Goal: Navigation & Orientation: Find specific page/section

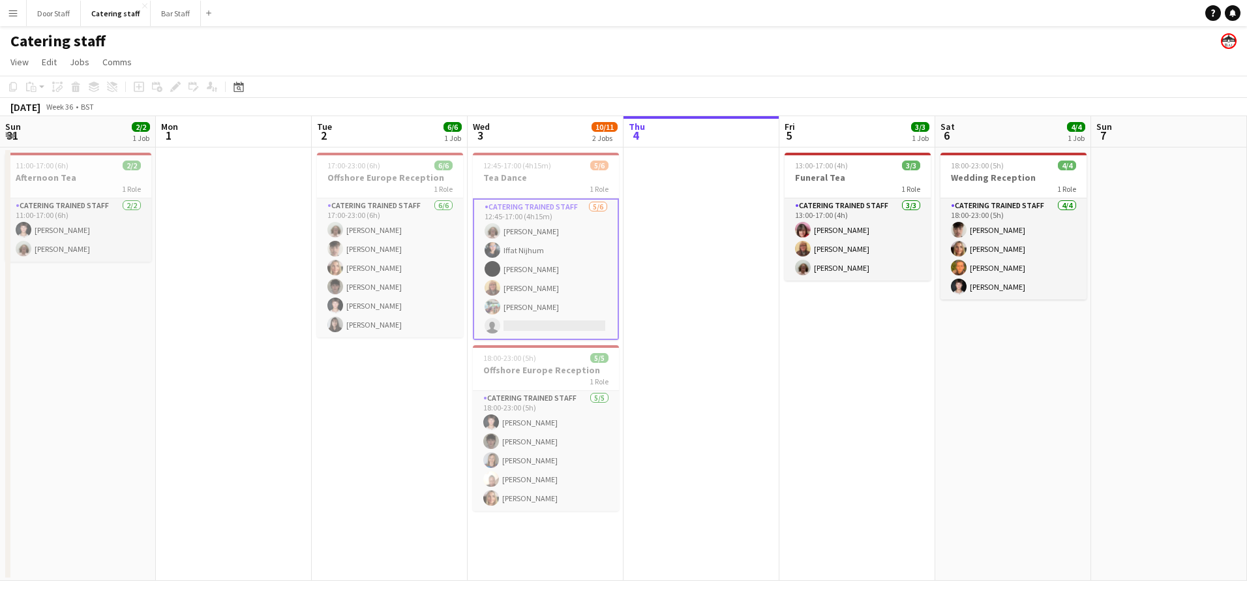
scroll to position [0, 391]
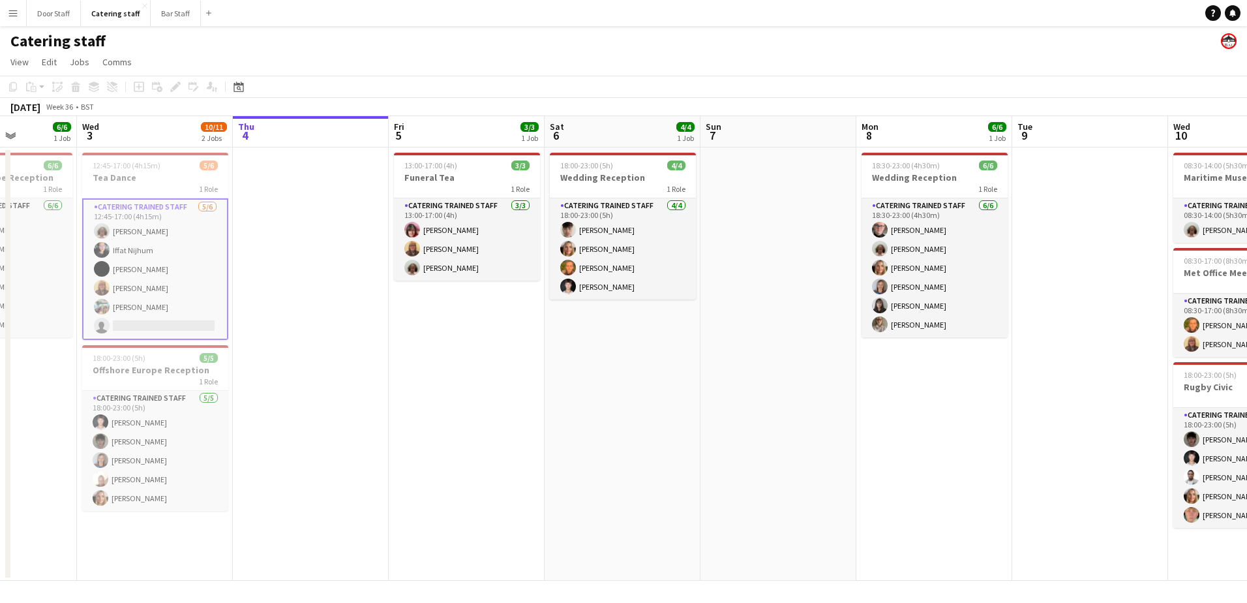
click at [14, 18] on app-icon "Menu" at bounding box center [13, 13] width 10 height 10
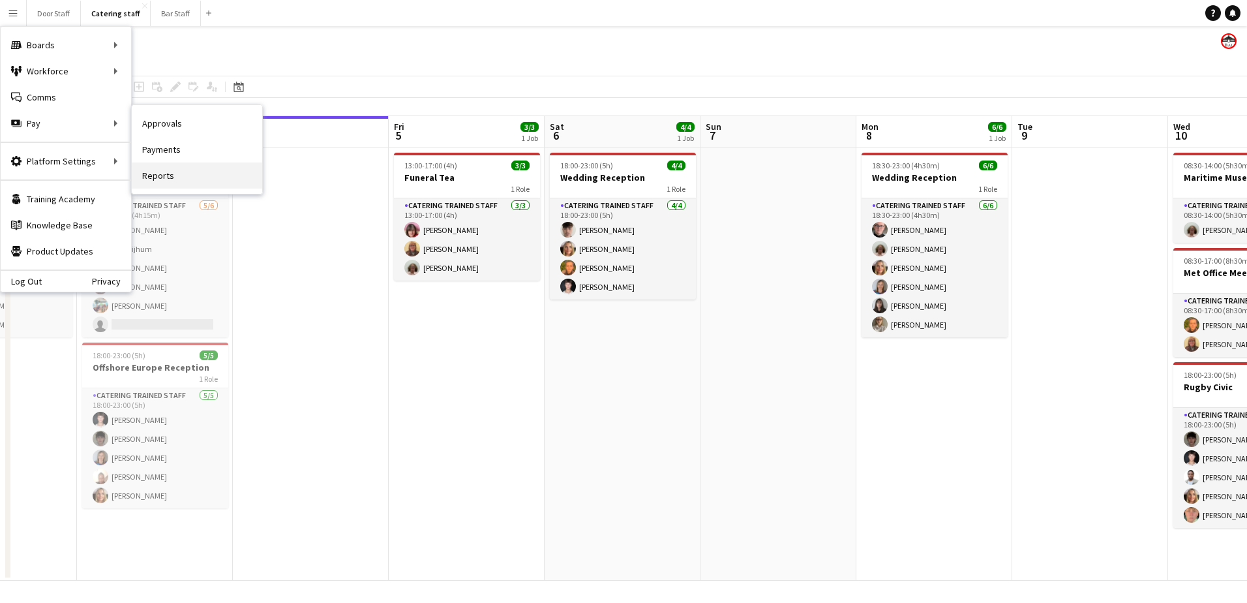
click at [168, 174] on link "Reports" at bounding box center [197, 175] width 130 height 26
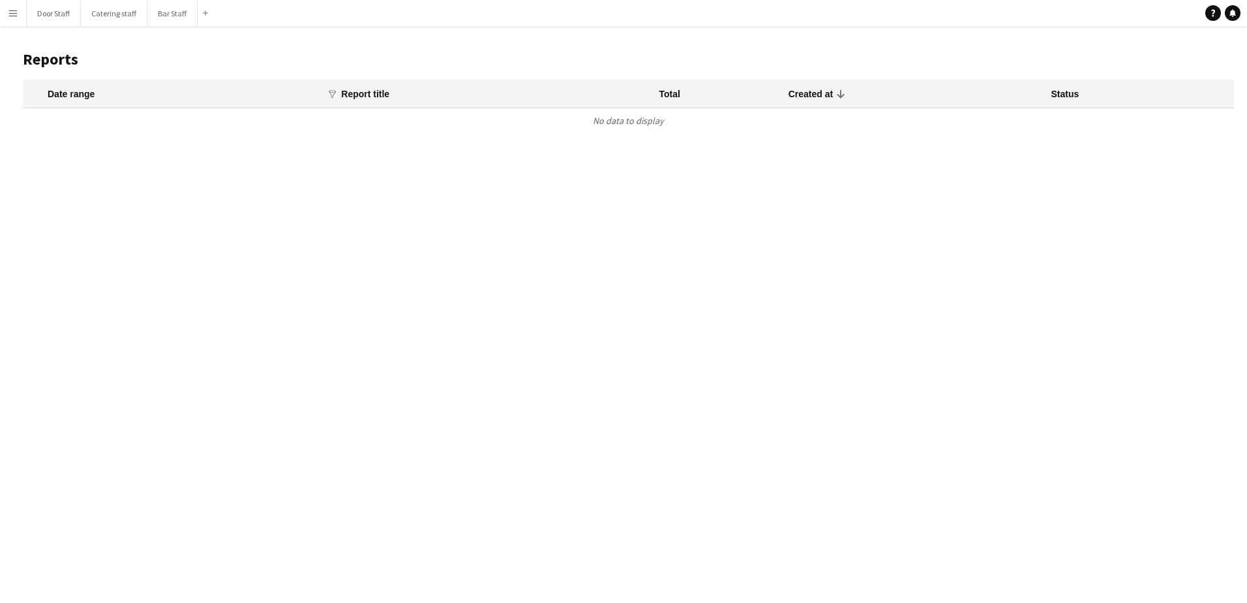
click at [10, 6] on button "Menu" at bounding box center [13, 13] width 26 height 26
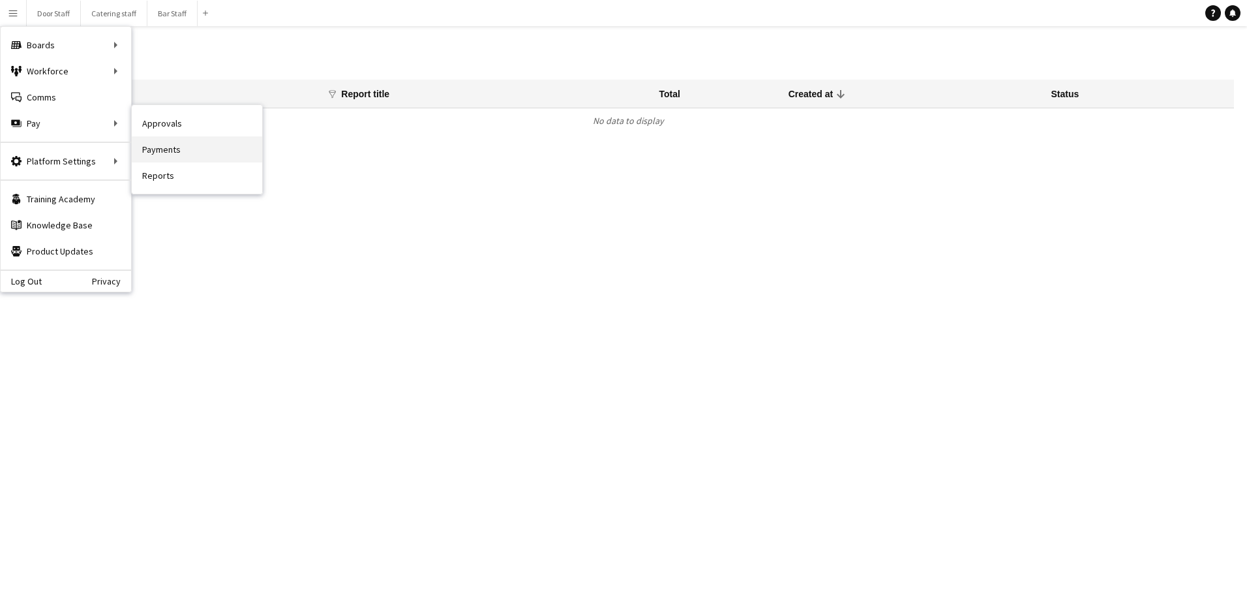
click at [178, 147] on link "Payments" at bounding box center [197, 149] width 130 height 26
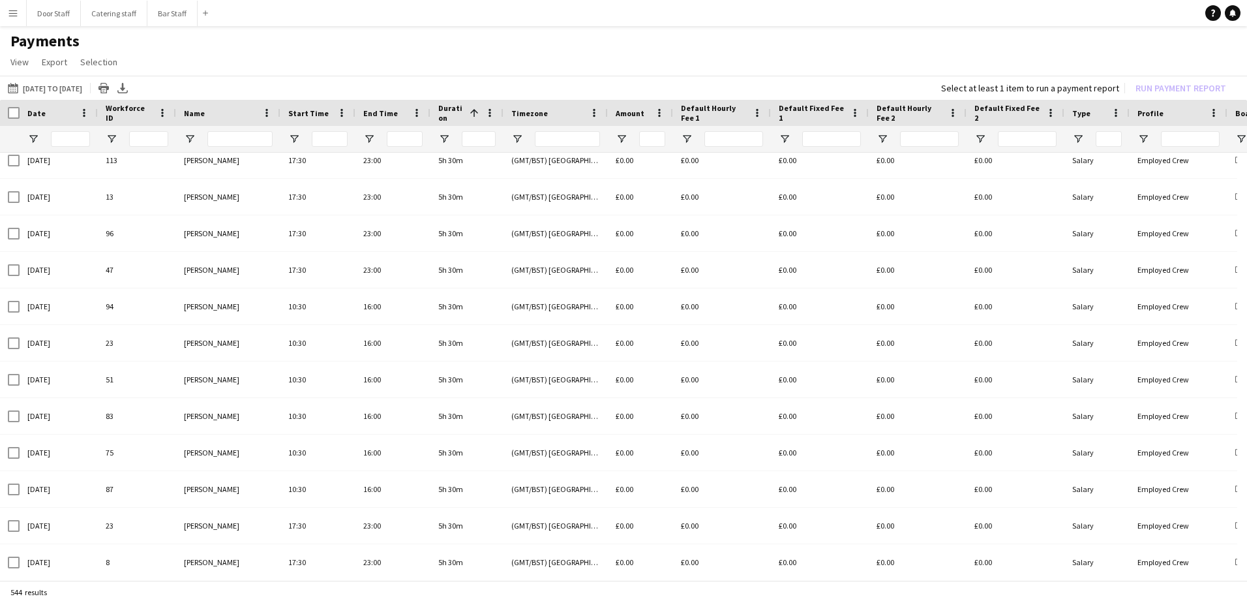
click at [7, 15] on button "Menu" at bounding box center [13, 13] width 26 height 26
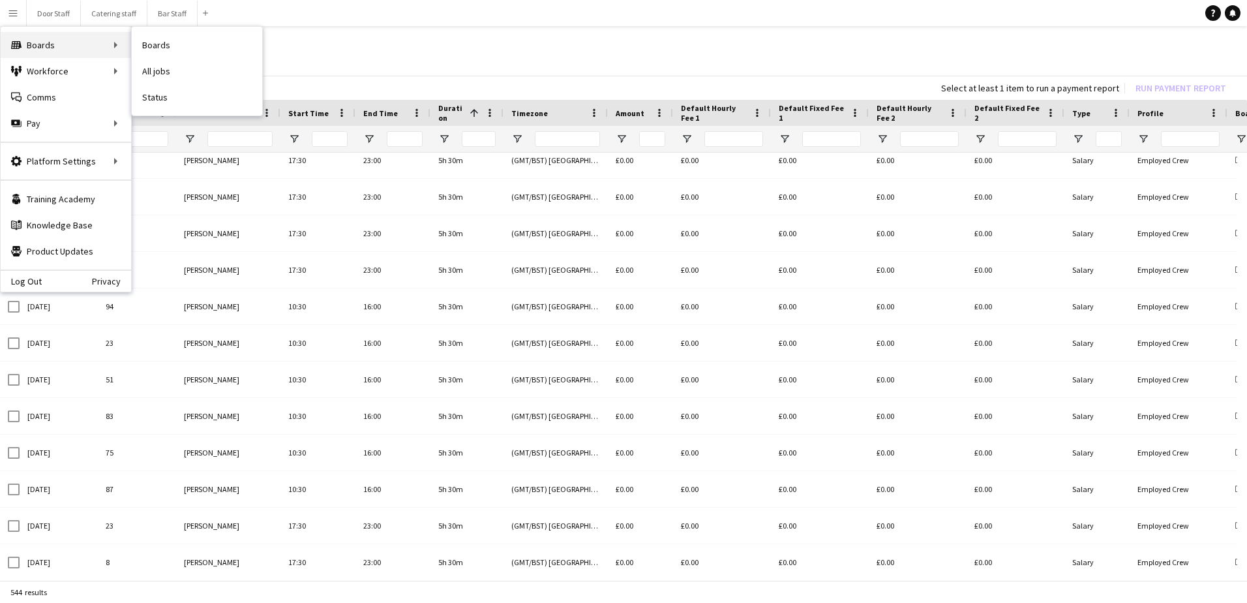
click at [15, 43] on icon at bounding box center [16, 45] width 10 height 8
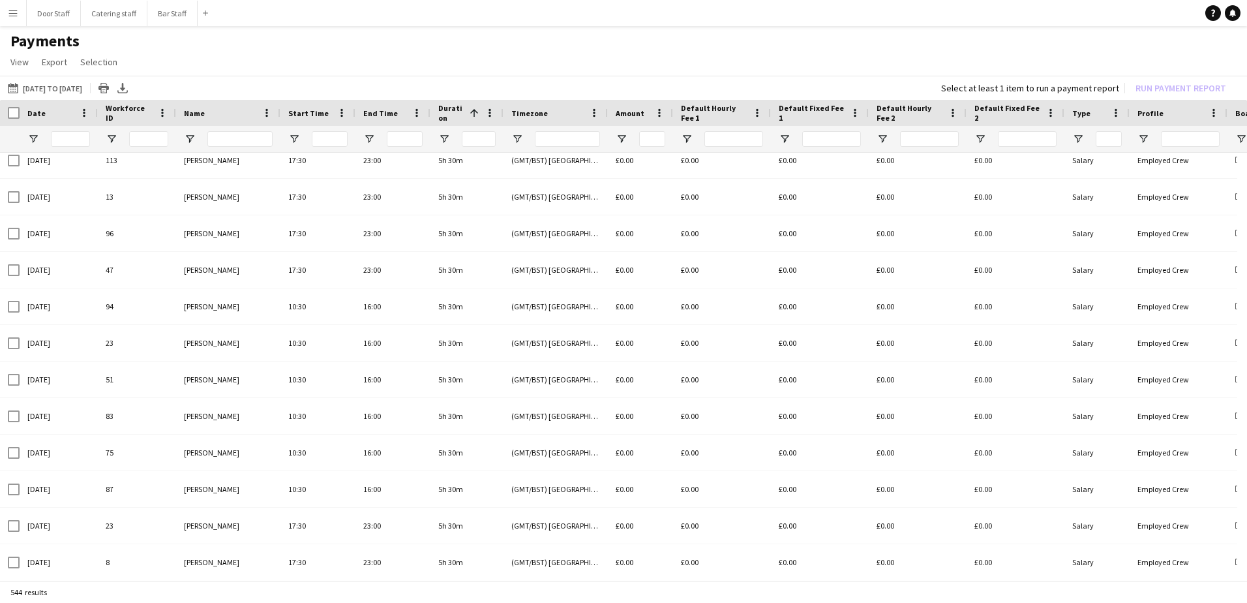
click at [16, 11] on app-icon "Menu" at bounding box center [13, 13] width 10 height 10
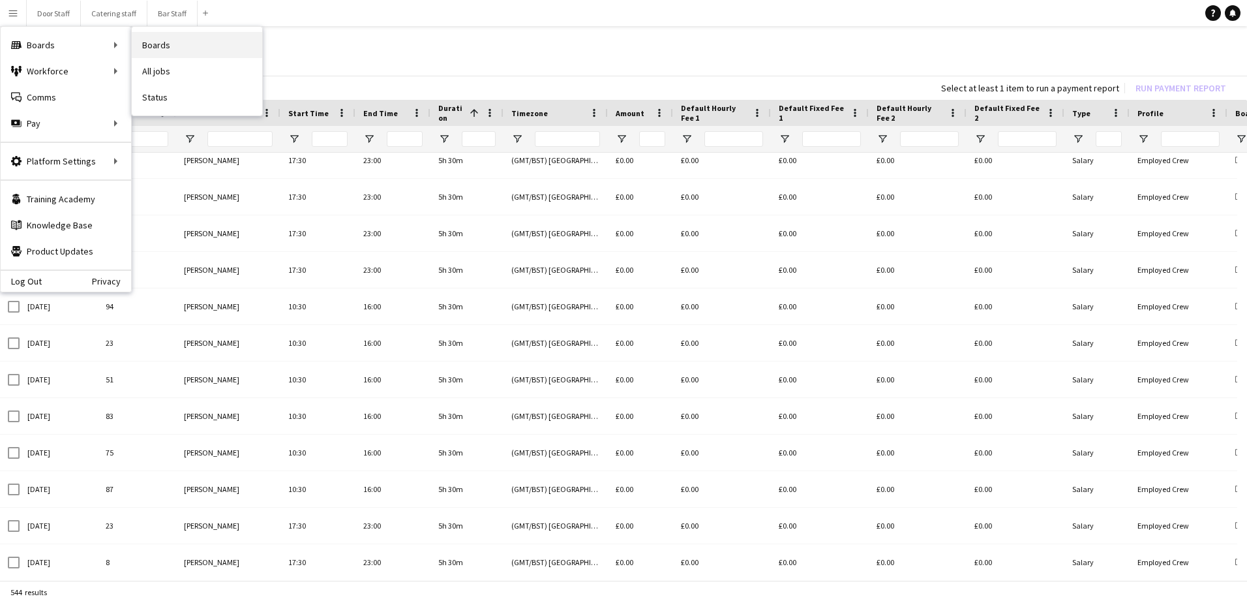
click at [249, 46] on link "Boards" at bounding box center [197, 45] width 130 height 26
